Goal: Task Accomplishment & Management: Use online tool/utility

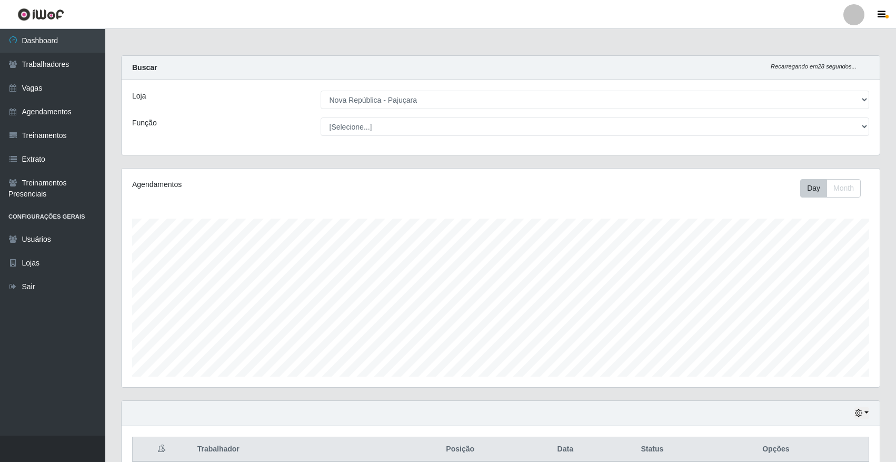
select select "65"
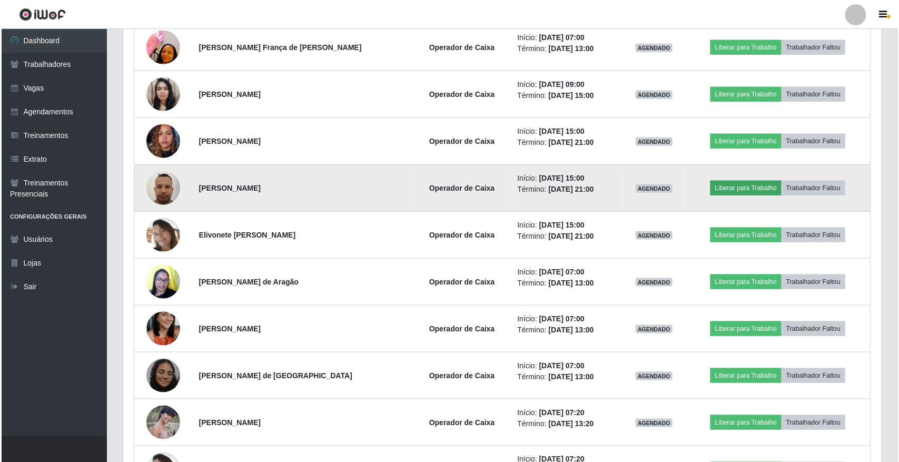
scroll to position [257, 0]
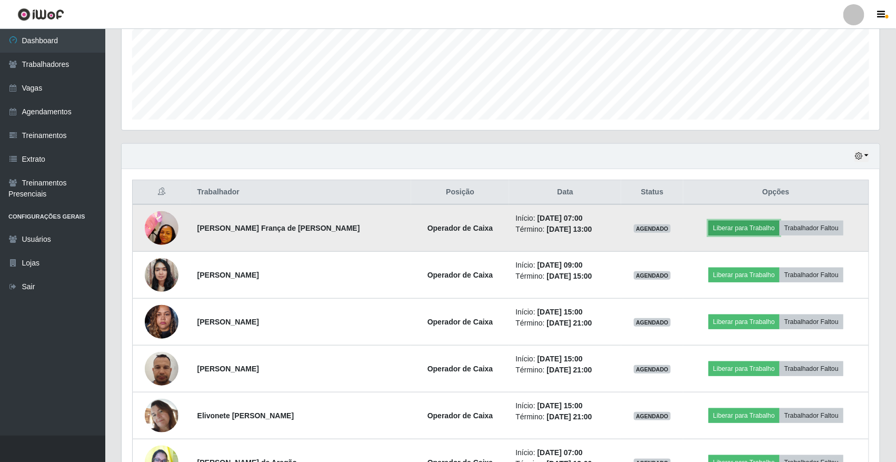
click at [735, 233] on button "Liberar para Trabalho" at bounding box center [744, 228] width 71 height 15
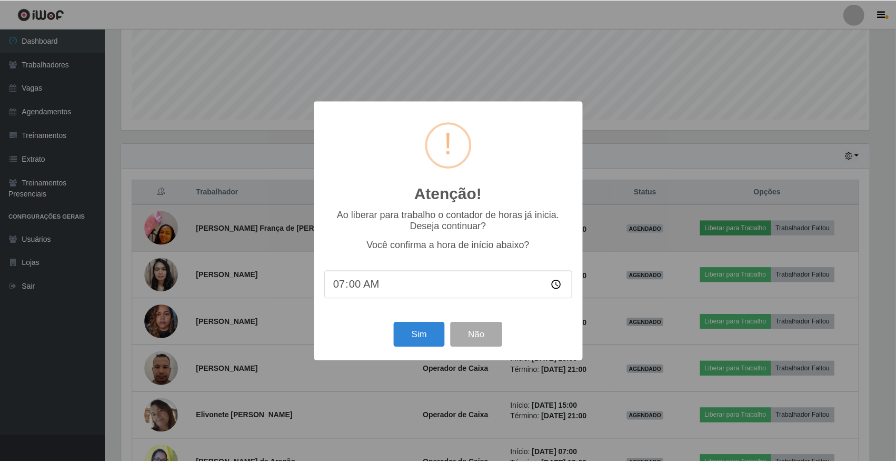
scroll to position [219, 751]
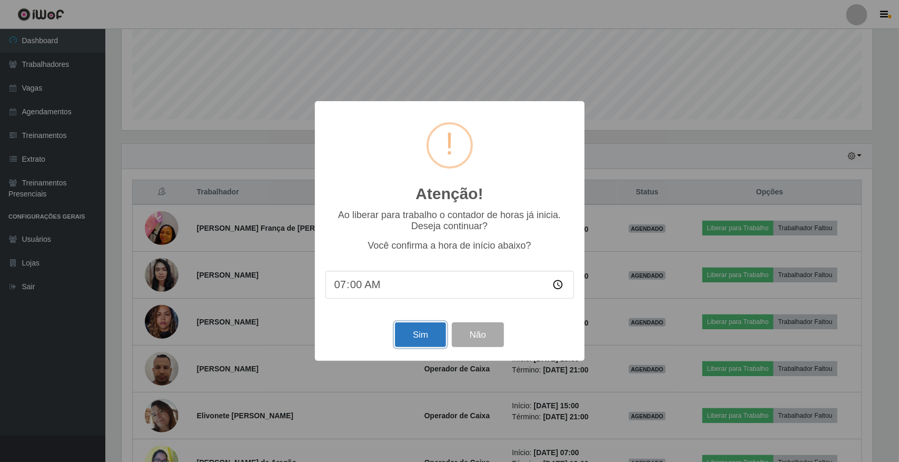
click at [428, 340] on button "Sim" at bounding box center [420, 334] width 51 height 25
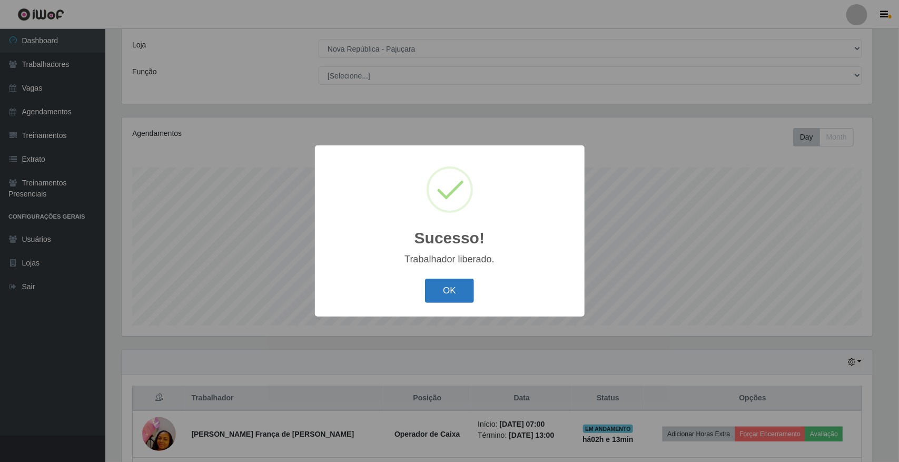
click at [458, 297] on button "OK" at bounding box center [449, 291] width 49 height 25
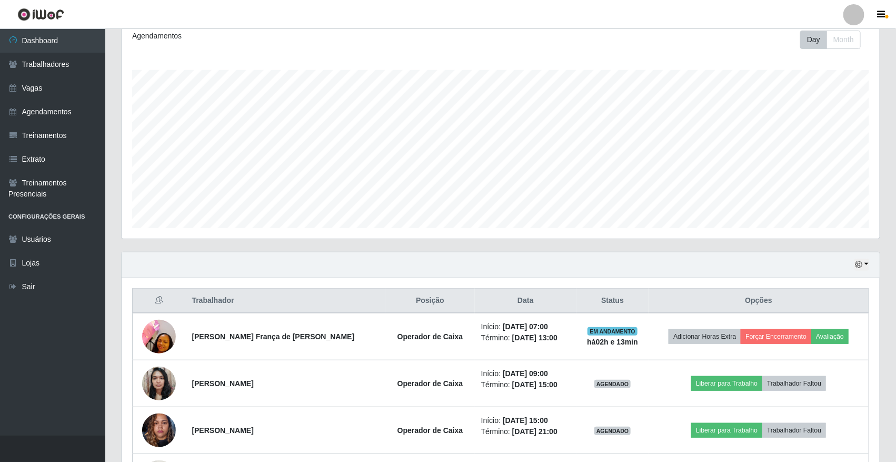
scroll to position [249, 0]
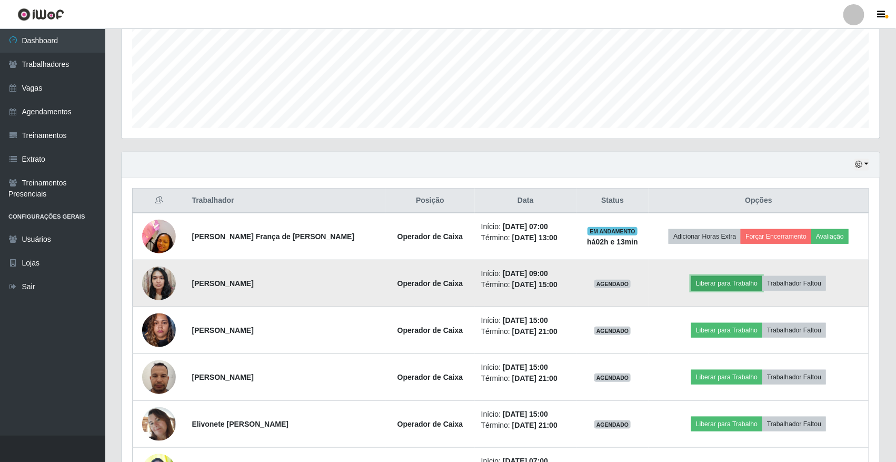
click at [703, 286] on button "Liberar para Trabalho" at bounding box center [726, 283] width 71 height 15
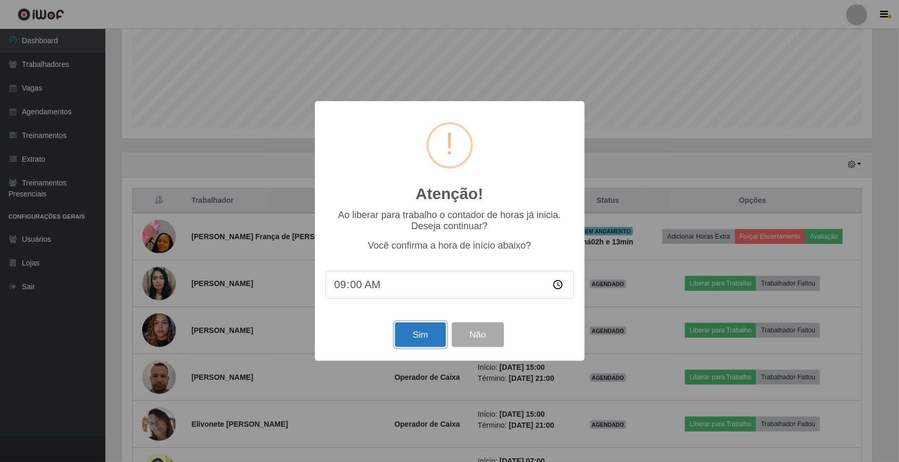
click at [421, 339] on button "Sim" at bounding box center [420, 334] width 51 height 25
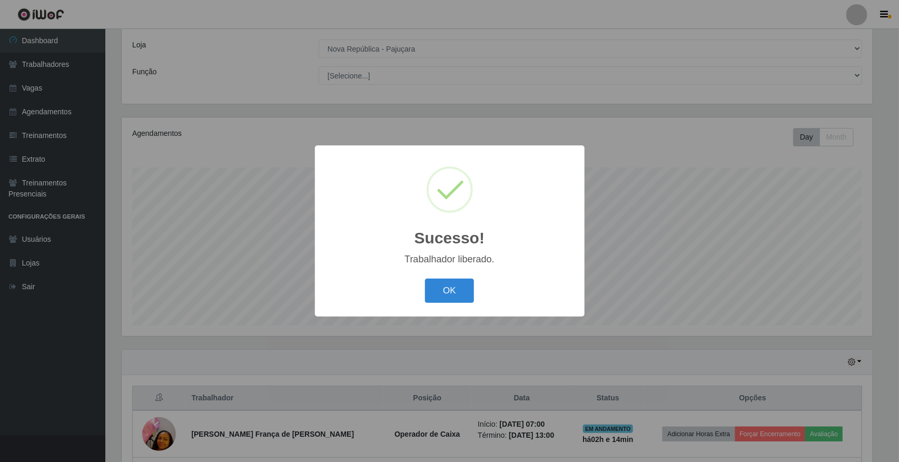
click at [441, 304] on div "OK Cancel" at bounding box center [449, 290] width 249 height 30
click at [446, 295] on button "OK" at bounding box center [449, 291] width 49 height 25
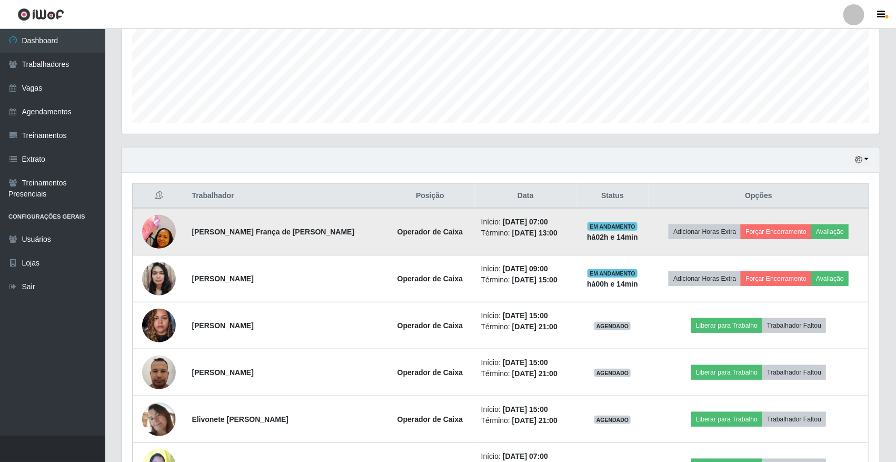
scroll to position [249, 0]
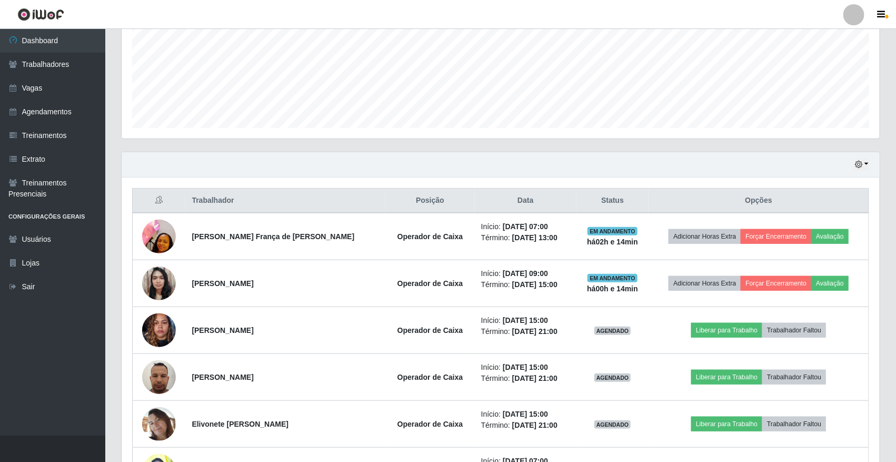
click at [871, 162] on div "Hoje 1 dia 3 dias 1 Semana Não encerrados" at bounding box center [501, 164] width 758 height 25
click at [869, 166] on button "button" at bounding box center [861, 164] width 15 height 12
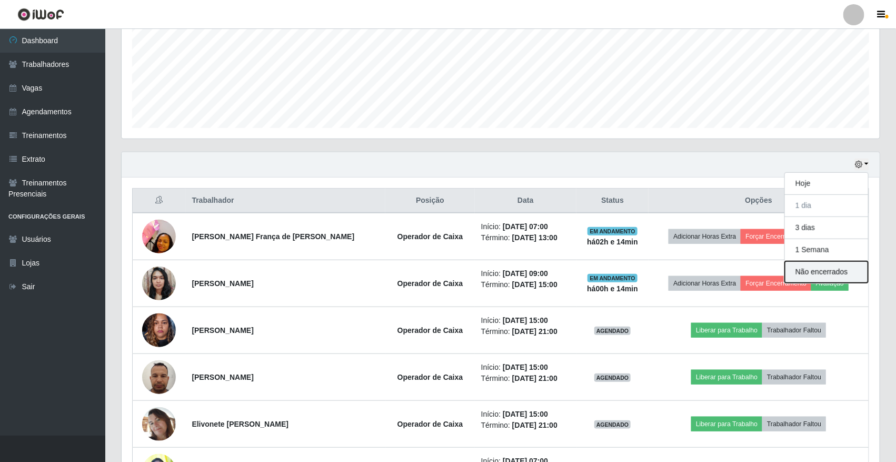
click at [813, 274] on button "Não encerrados" at bounding box center [826, 272] width 83 height 22
